Goal: Navigation & Orientation: Go to known website

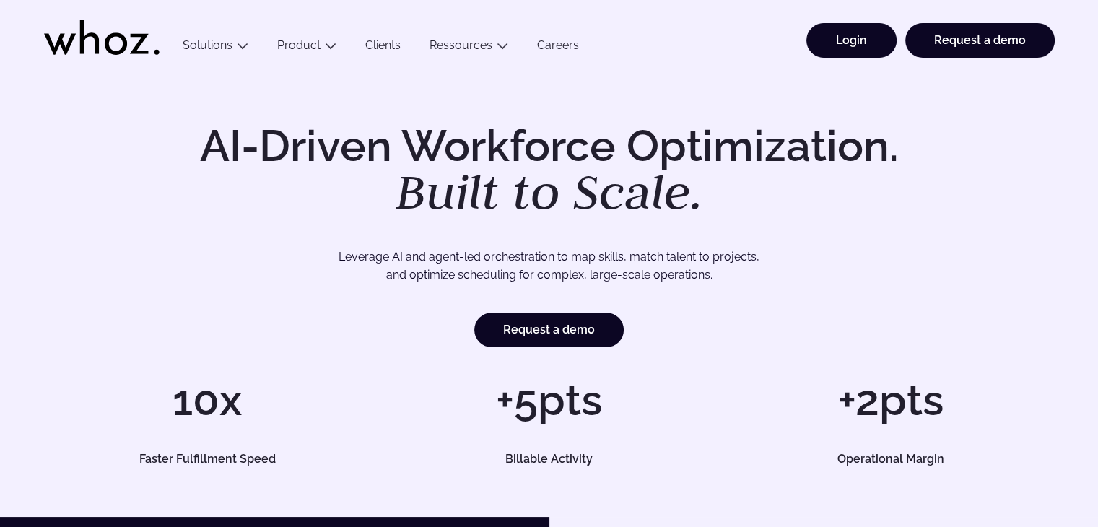
drag, startPoint x: 855, startPoint y: 50, endPoint x: 846, endPoint y: 48, distance: 9.5
click at [855, 50] on link "Login" at bounding box center [851, 40] width 90 height 35
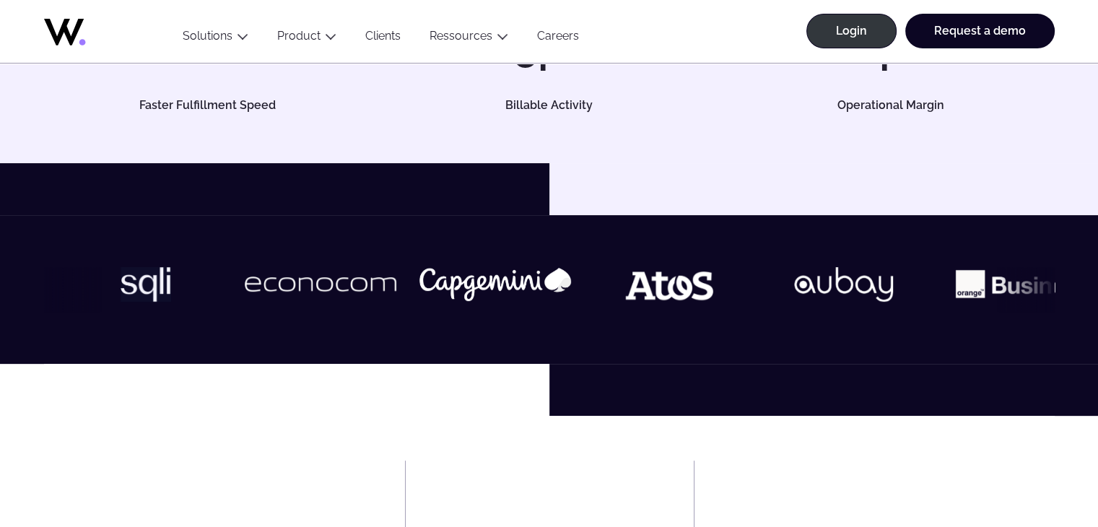
scroll to position [361, 0]
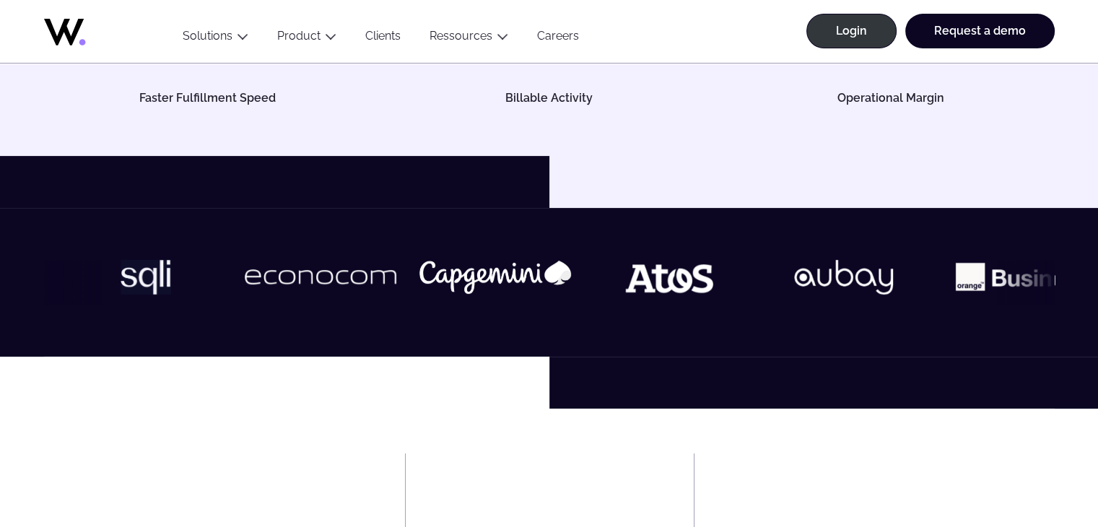
click at [1029, 276] on div at bounding box center [549, 282] width 1011 height 45
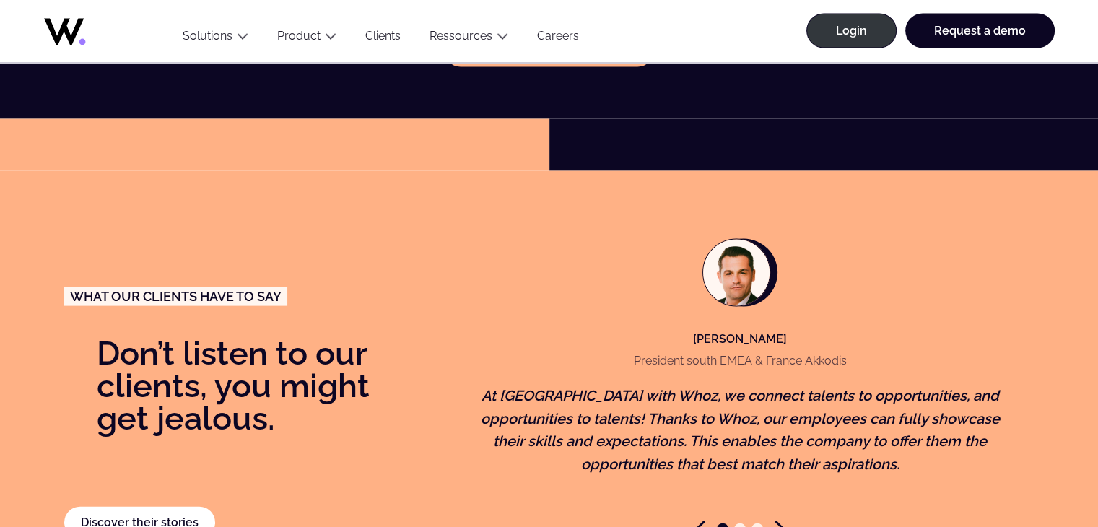
scroll to position [3104, 0]
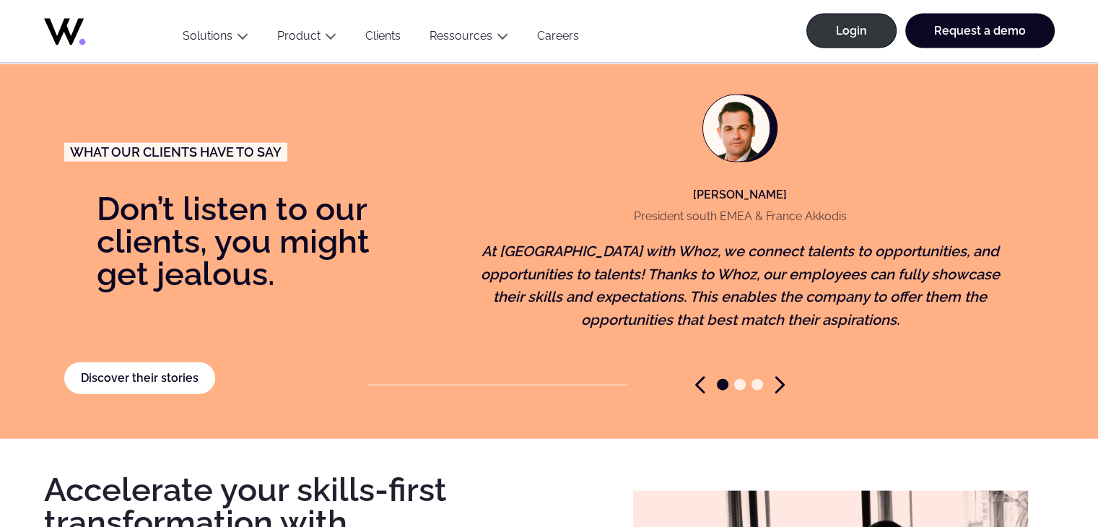
click at [780, 376] on icon "Next slide" at bounding box center [780, 385] width 10 height 18
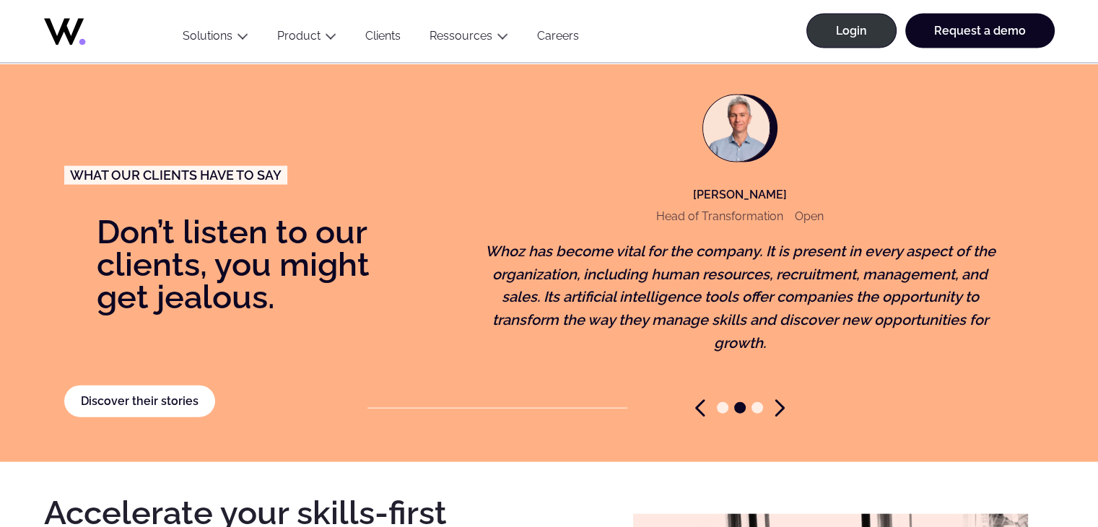
click at [780, 401] on icon "Next slide" at bounding box center [779, 408] width 7 height 15
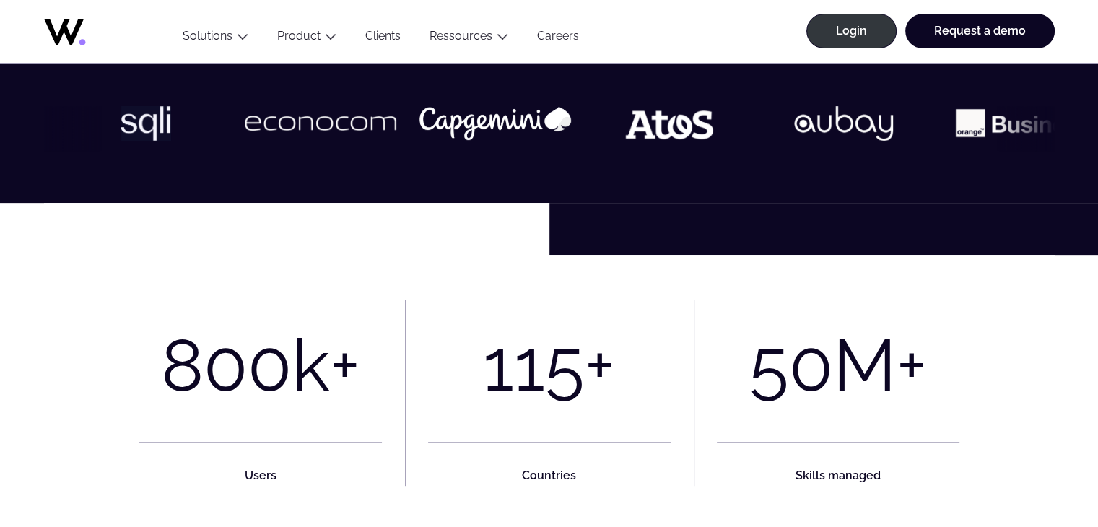
scroll to position [0, 0]
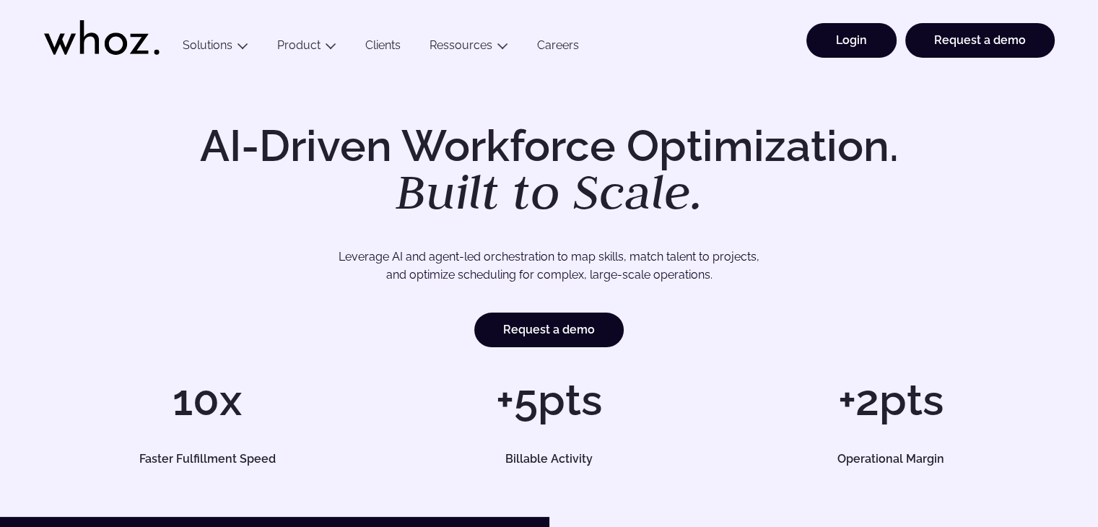
click at [837, 42] on link "Login" at bounding box center [851, 40] width 90 height 35
